Goal: Task Accomplishment & Management: Manage account settings

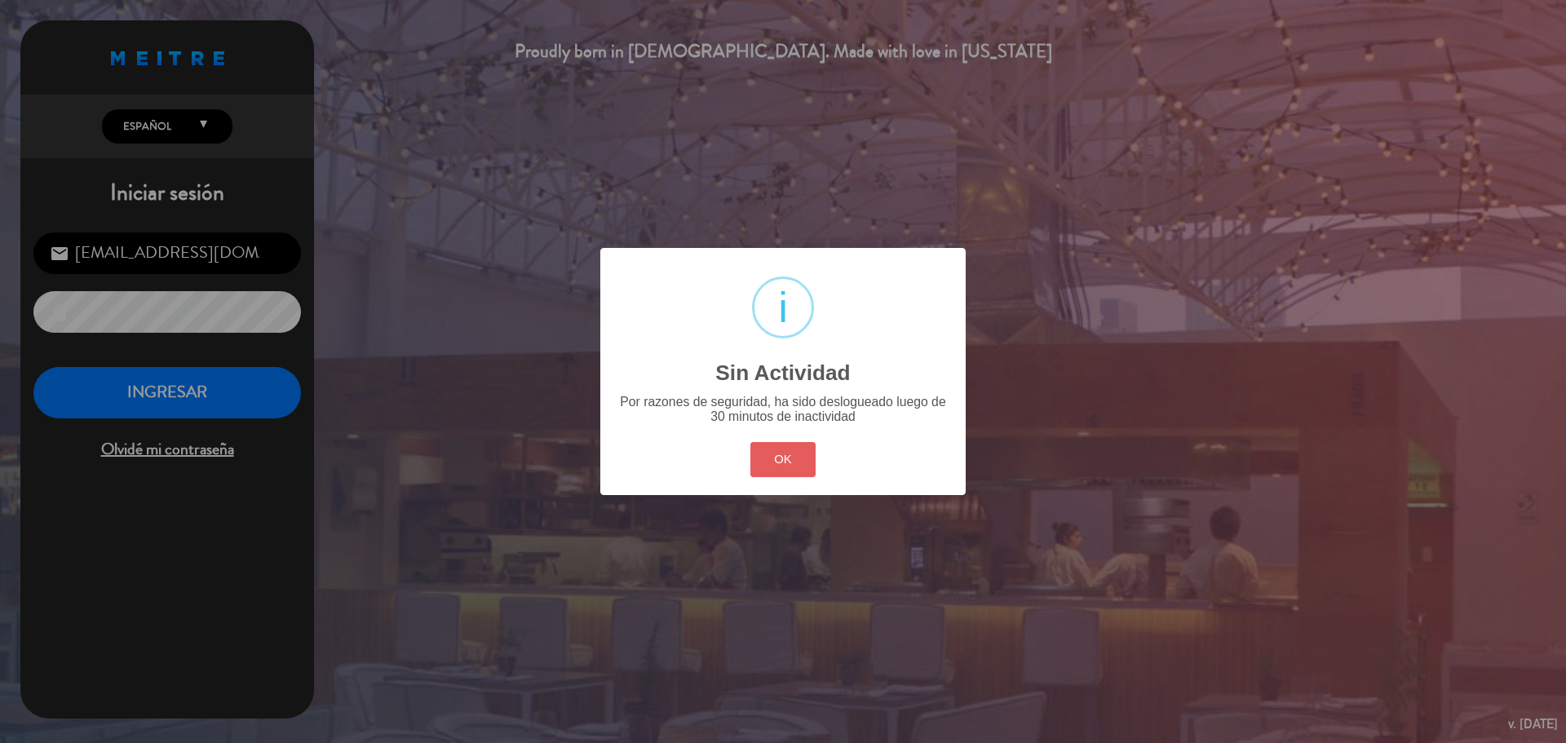
click at [776, 453] on button "OK" at bounding box center [783, 459] width 66 height 35
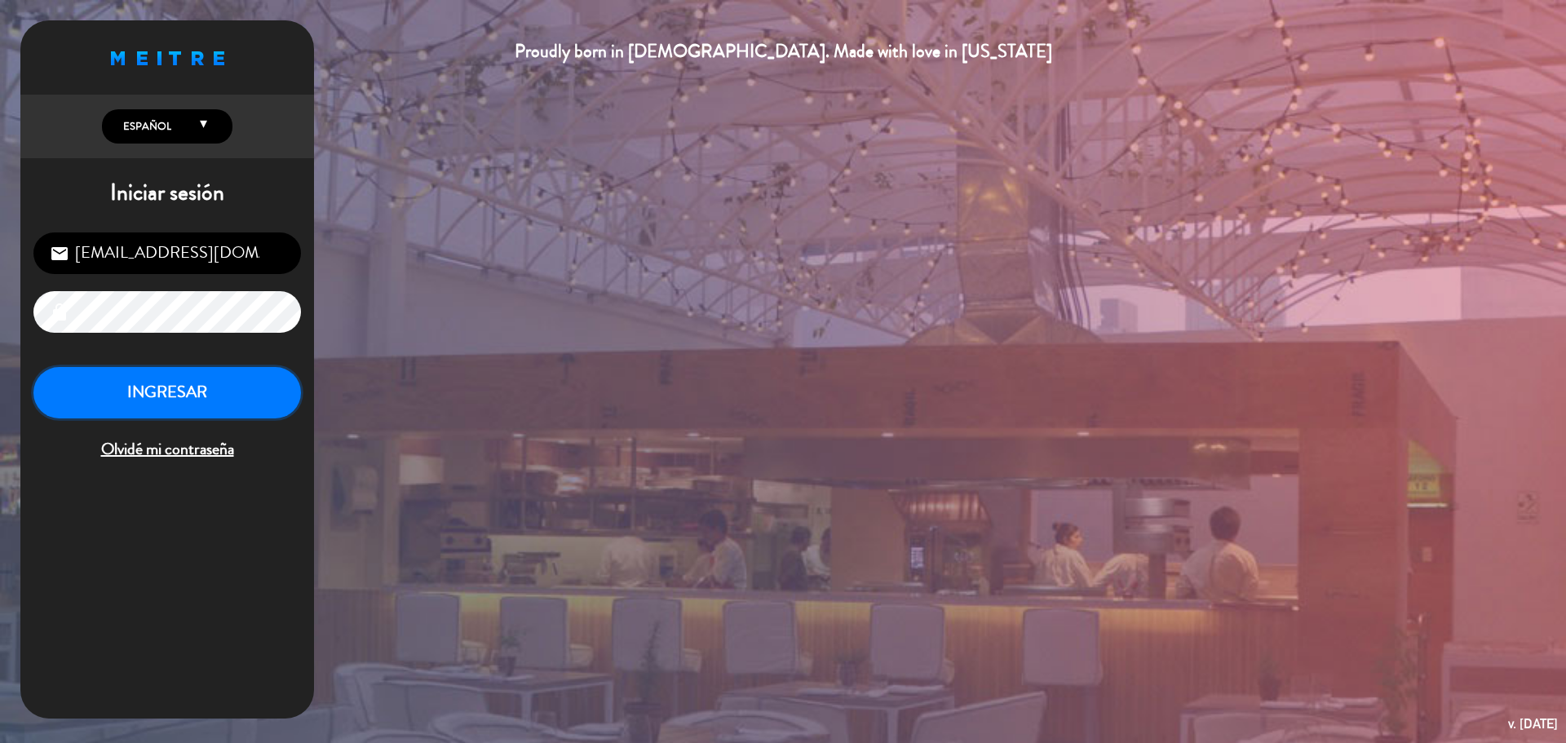
click at [196, 400] on button "INGRESAR" at bounding box center [166, 392] width 267 height 51
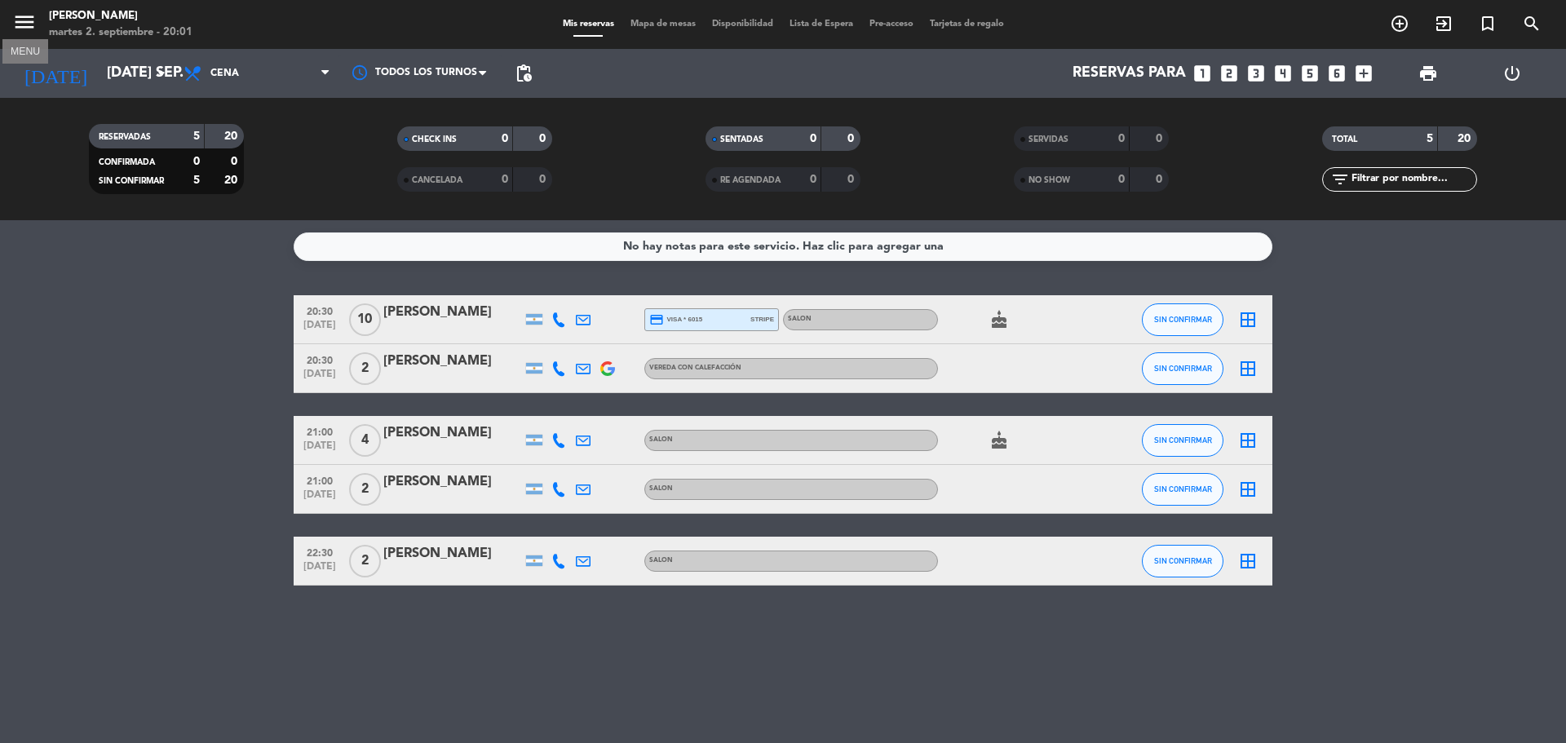
click at [18, 19] on icon "menu" at bounding box center [24, 22] width 24 height 24
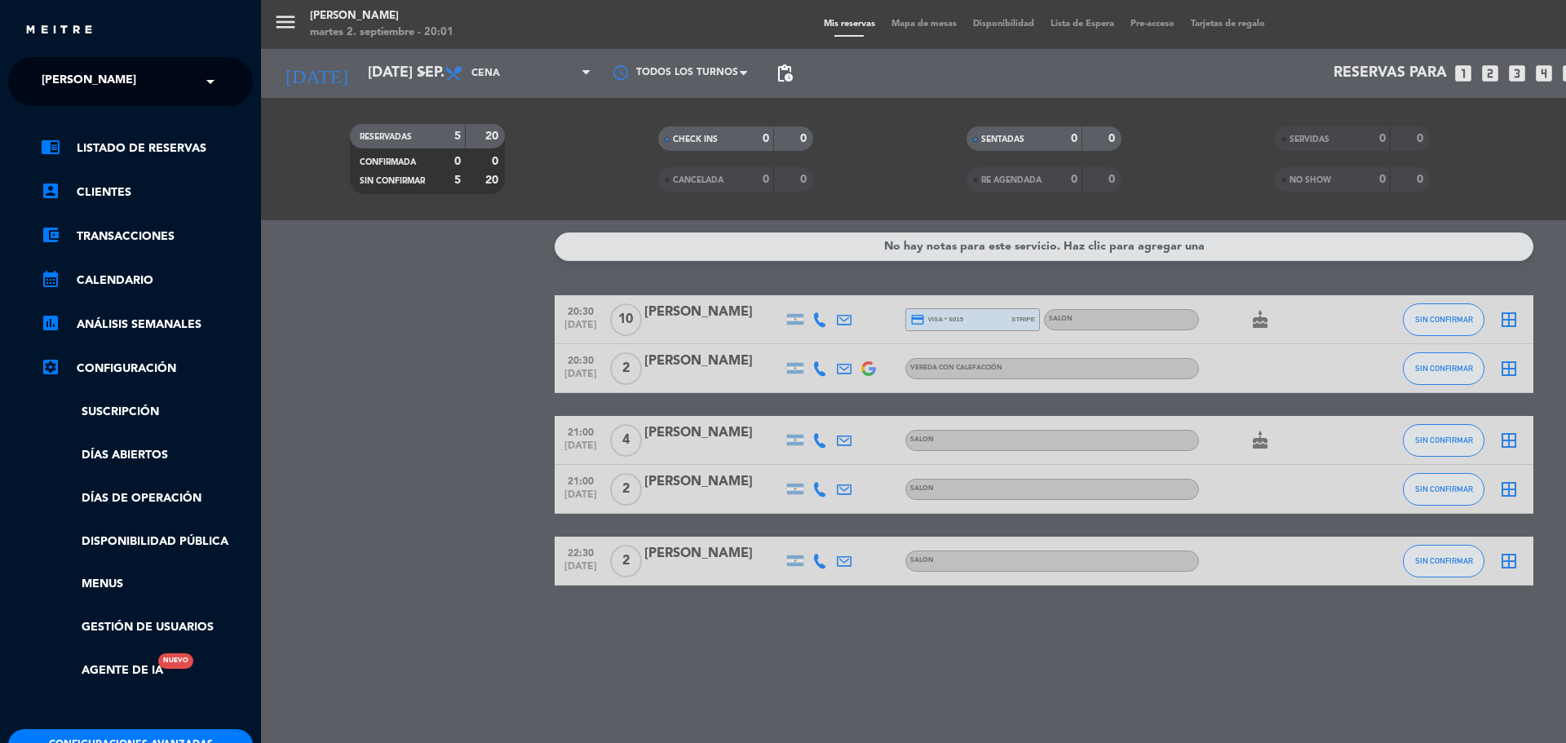
click at [143, 86] on div "× KOI Lavalleja" at bounding box center [98, 81] width 126 height 34
click at [188, 150] on div "KOI [GEOGRAPHIC_DATA]" at bounding box center [130, 150] width 243 height 24
